Goal: Task Accomplishment & Management: Complete application form

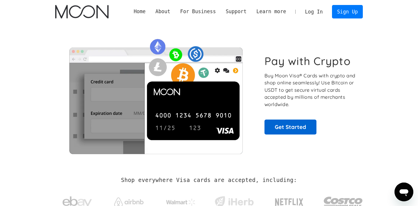
click at [288, 125] on link "Get Started" at bounding box center [291, 127] width 52 height 15
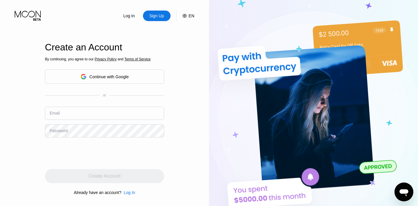
click at [72, 115] on input "text" at bounding box center [104, 113] width 119 height 13
click at [26, 78] on div "Log In Sign Up EN Language English Save Create an Account By continuing, you ag…" at bounding box center [104, 113] width 209 height 227
click at [93, 113] on input "text" at bounding box center [104, 113] width 119 height 13
click at [30, 82] on div "Log In Sign Up EN Language English Save Create an Account By continuing, you ag…" at bounding box center [104, 113] width 209 height 227
click at [35, 90] on div "Log In Sign Up EN Language English Save Create an Account By continuing, you ag…" at bounding box center [104, 113] width 209 height 227
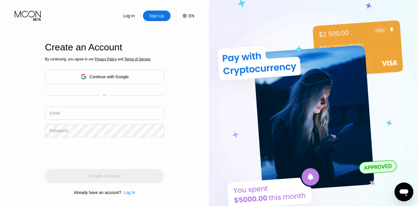
click at [70, 114] on input "text" at bounding box center [104, 113] width 119 height 13
type input "[EMAIL_ADDRESS][DOMAIN_NAME]"
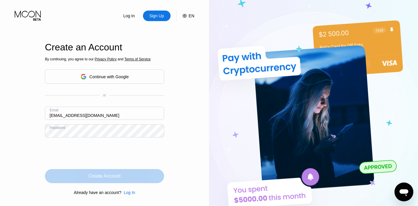
click at [110, 178] on div "Create Account" at bounding box center [104, 177] width 32 height 6
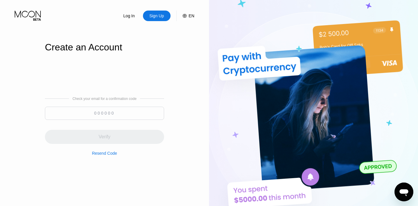
click at [134, 114] on input at bounding box center [104, 113] width 119 height 13
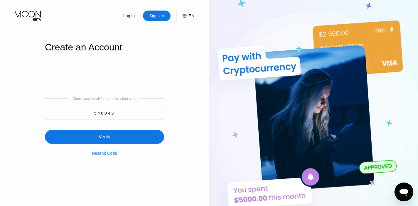
type input "546043"
click at [95, 137] on div "Verify" at bounding box center [104, 137] width 119 height 14
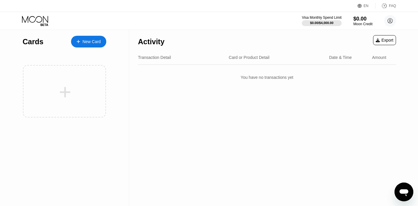
click at [287, 101] on div "Activity Export Transaction Detail Card or Product Detail Date & Time Amount Yo…" at bounding box center [267, 118] width 276 height 177
click at [87, 37] on div "New Card" at bounding box center [88, 42] width 35 height 12
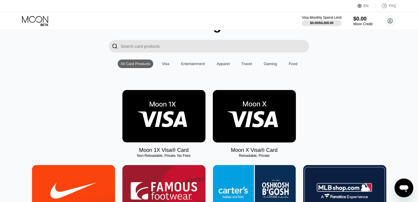
scroll to position [20, 0]
